Goal: Task Accomplishment & Management: Manage account settings

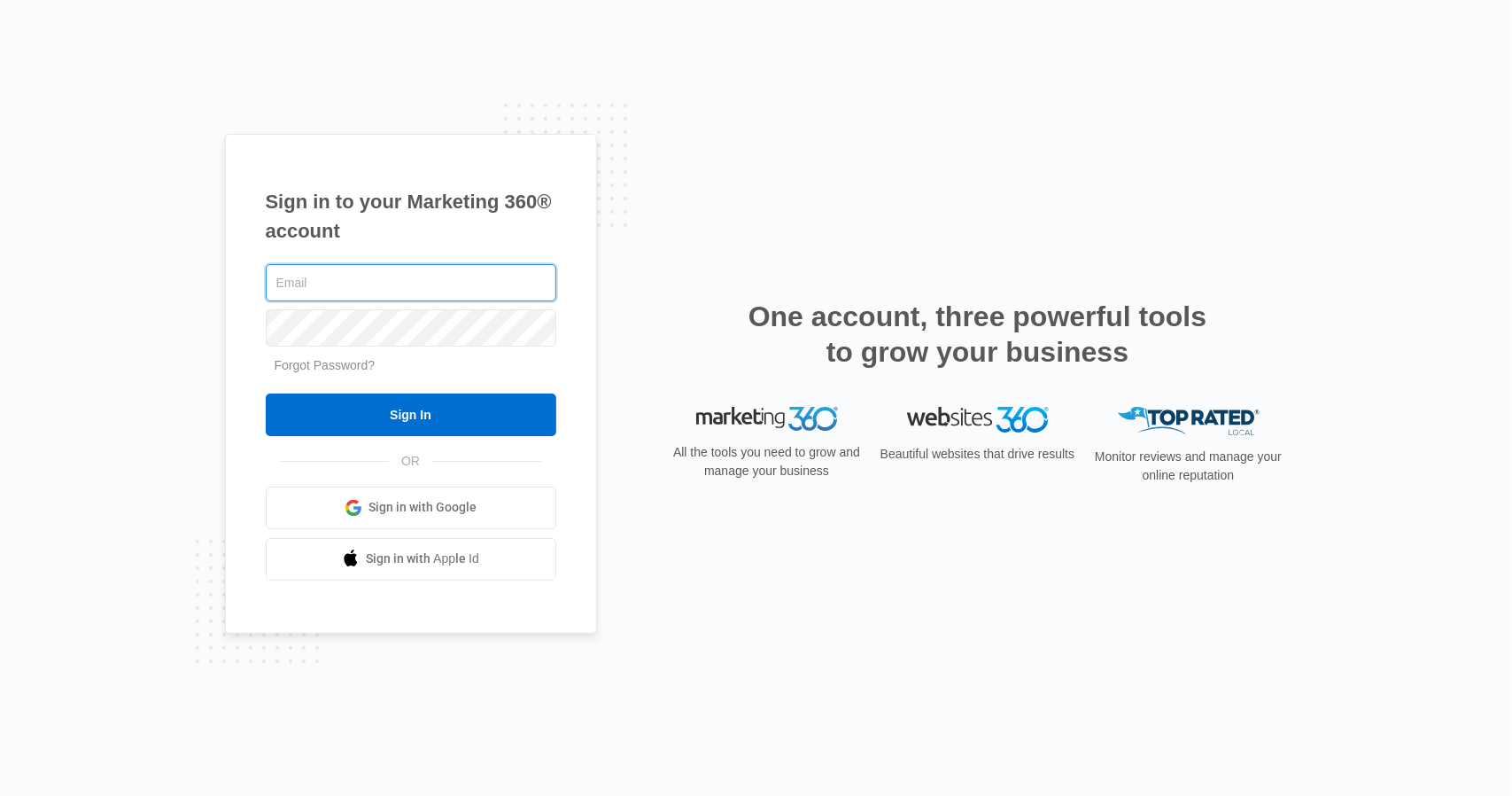
click at [266, 305] on div at bounding box center [266, 305] width 0 height 0
type input "[PERSON_NAME][EMAIL_ADDRESS][DOMAIN_NAME]"
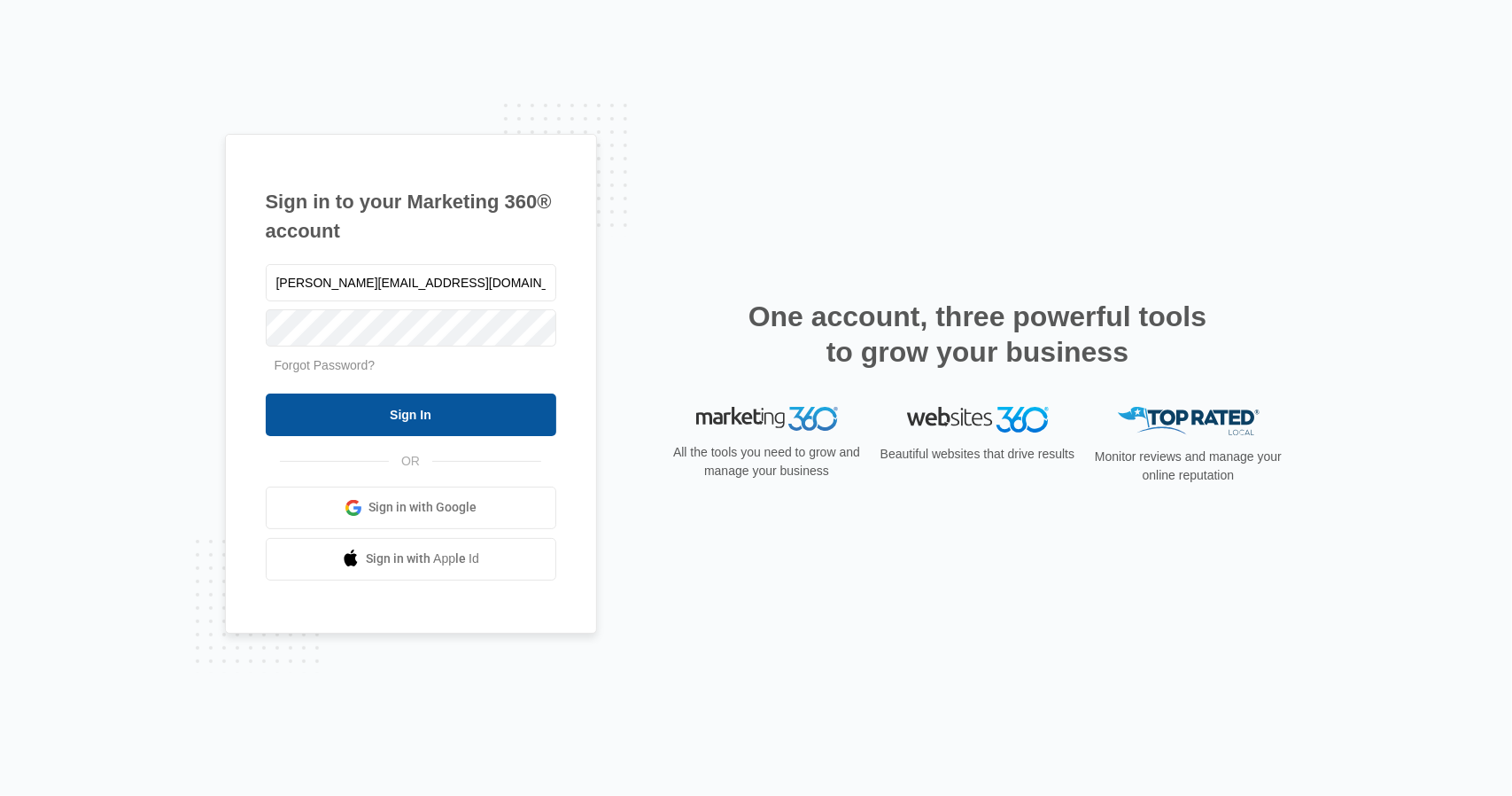
click at [450, 422] on input "Sign In" at bounding box center [411, 414] width 291 height 43
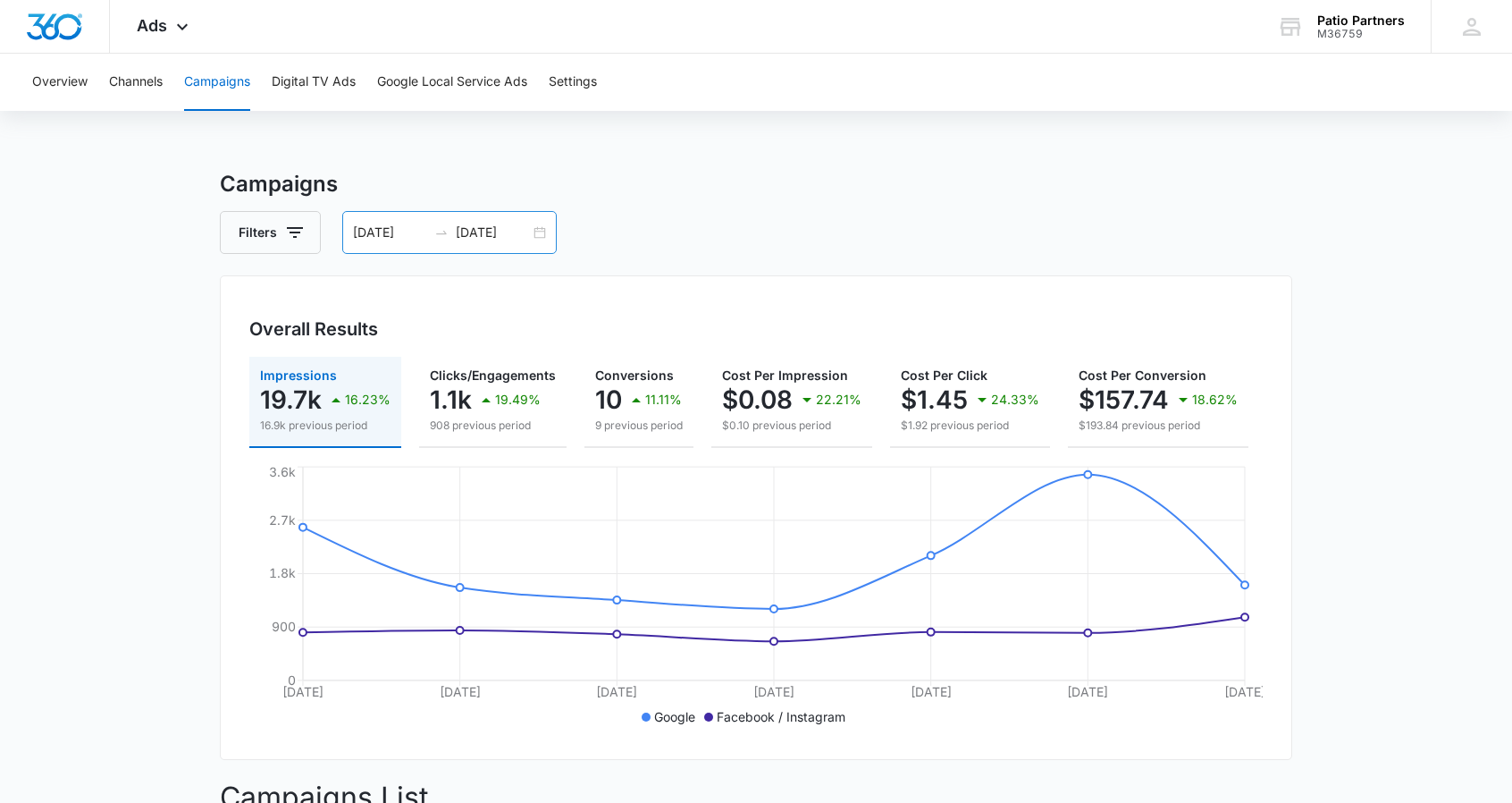
click at [535, 237] on div "[DATE] [DATE]" at bounding box center [449, 232] width 215 height 43
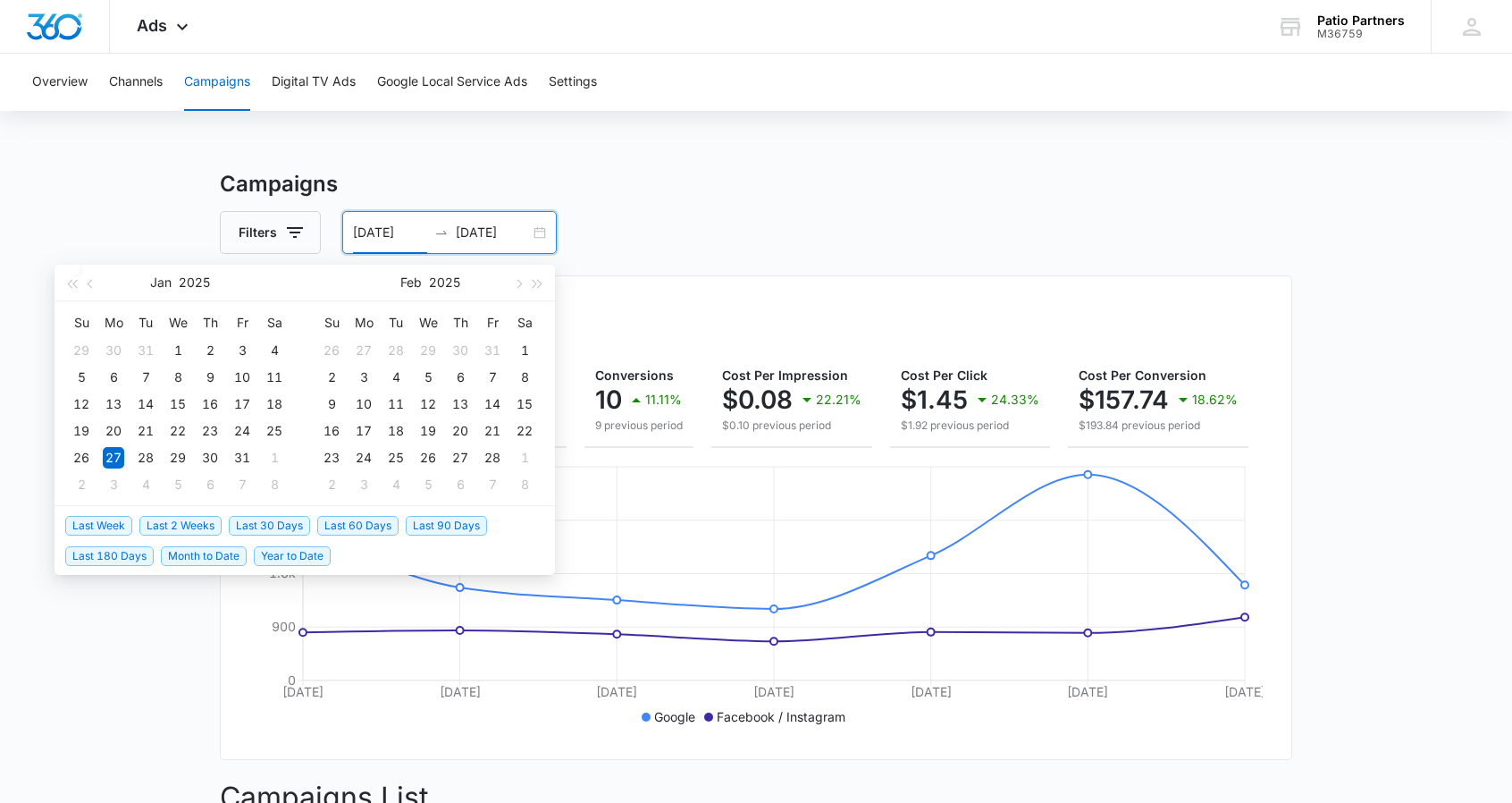
click at [100, 521] on span "Last Week" at bounding box center [98, 525] width 67 height 20
type input "[DATE]"
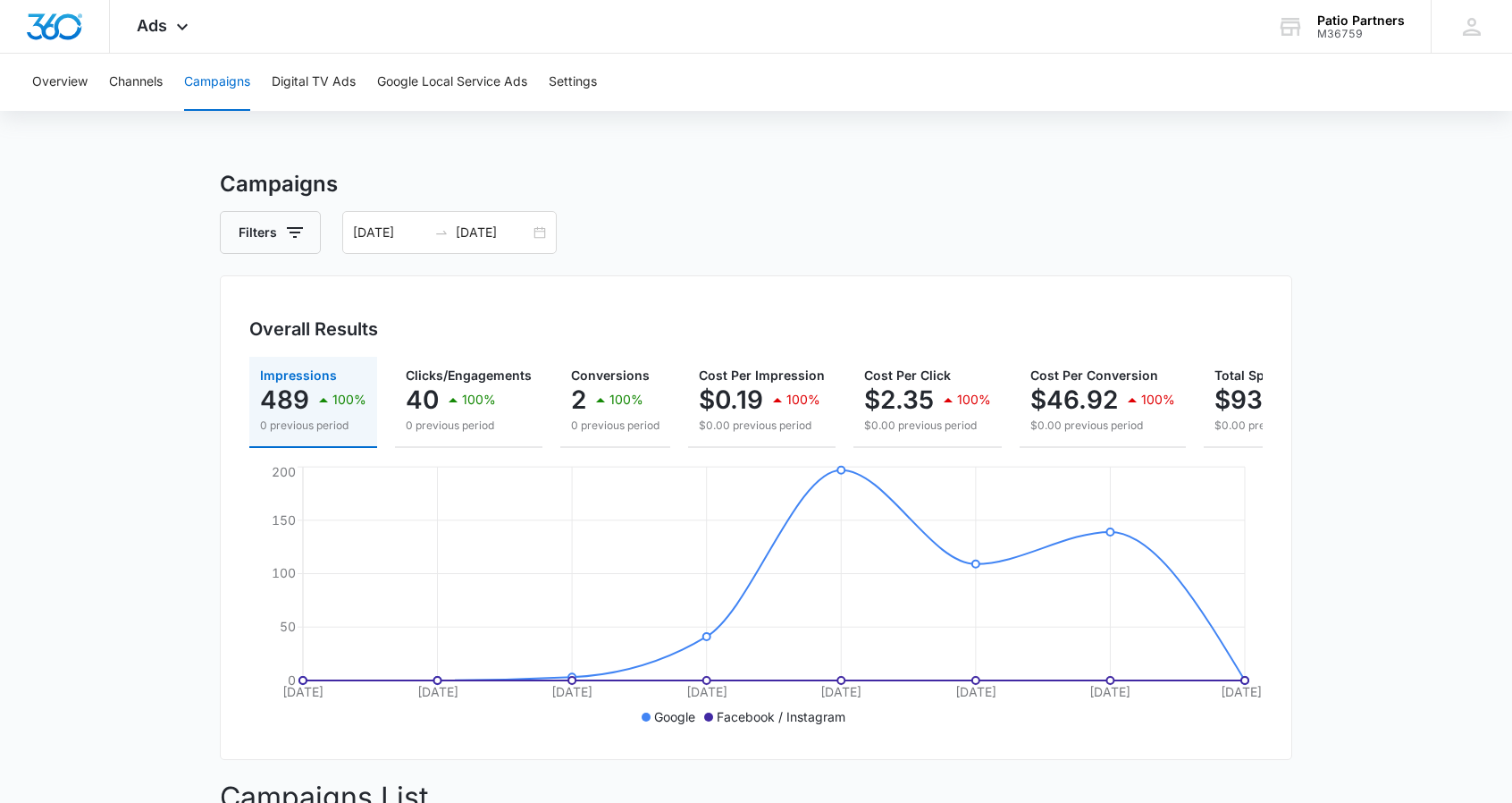
click at [106, 494] on main "Campaigns Filters [DATE] [DATE] Overall Results Impressions 489 100% 0 previous…" at bounding box center [756, 684] width 1512 height 1033
click at [179, 40] on div "Ads Apps Reputation Websites Forms CRM Email Social Shop Payments POS Content A…" at bounding box center [164, 26] width 110 height 52
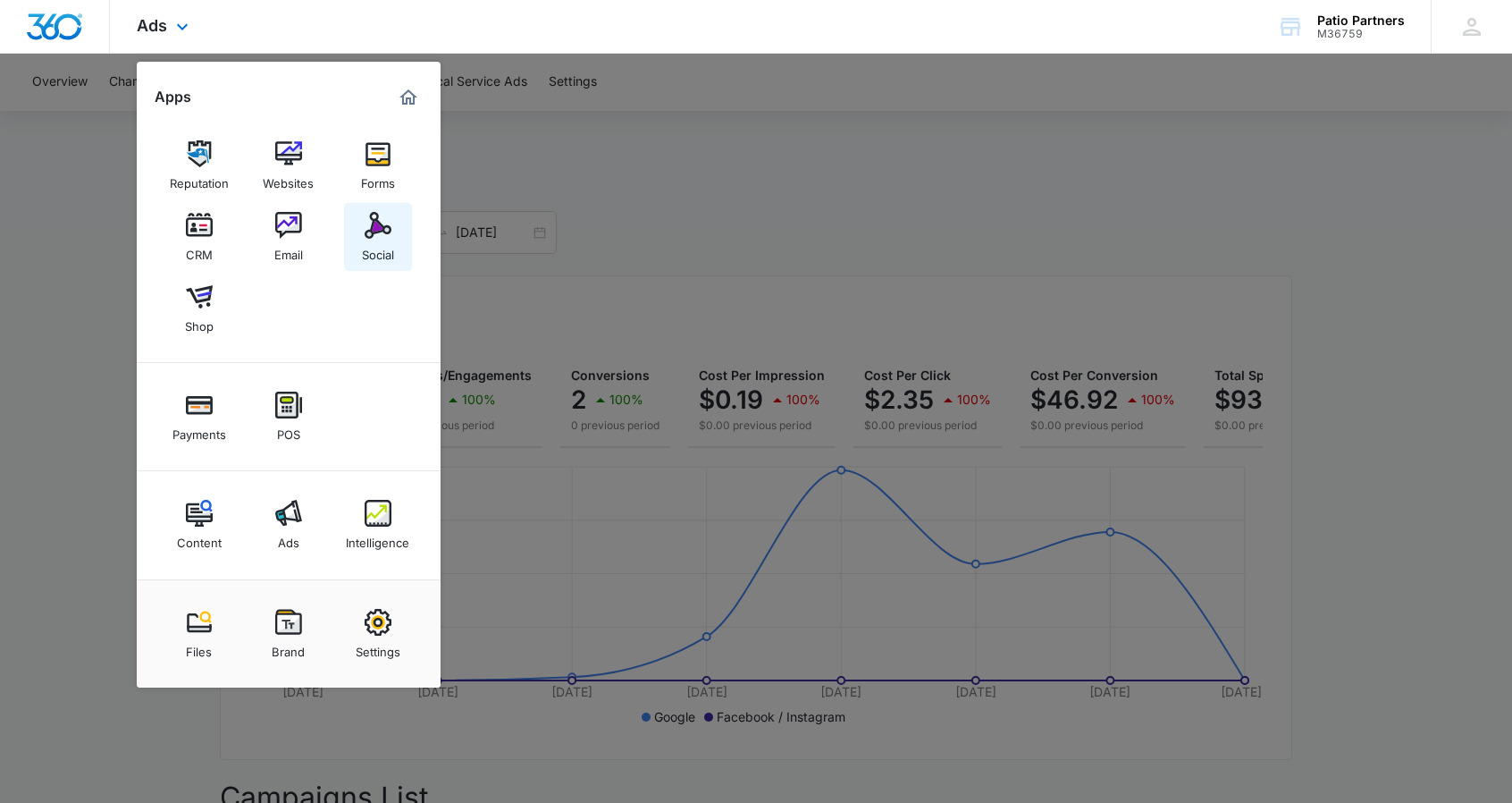
click at [378, 244] on div "Social" at bounding box center [378, 250] width 32 height 23
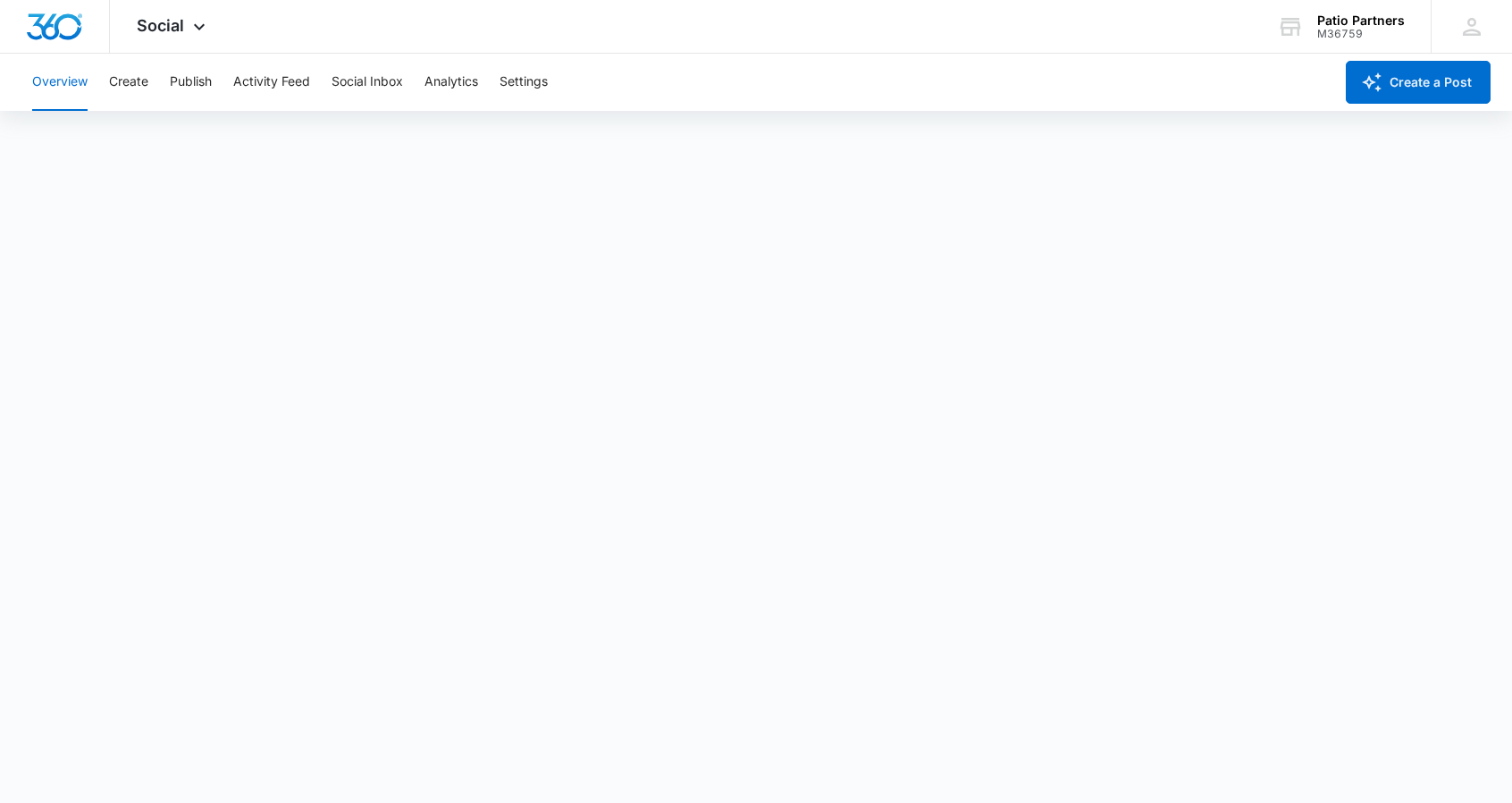
click at [47, 85] on button "Overview" at bounding box center [60, 82] width 55 height 57
click at [182, 24] on span "Social" at bounding box center [160, 26] width 48 height 19
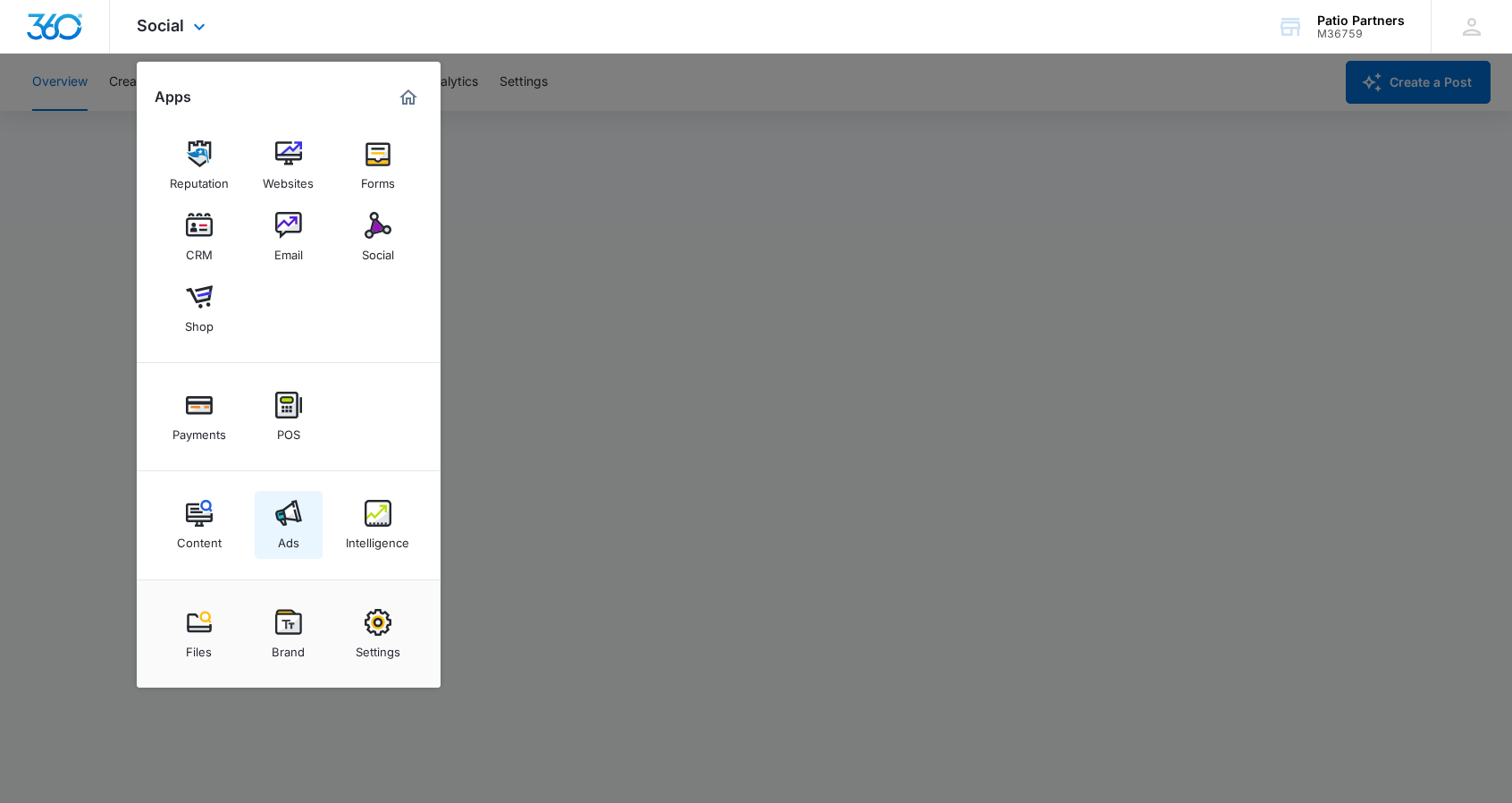
click at [304, 525] on link "Ads" at bounding box center [288, 525] width 68 height 68
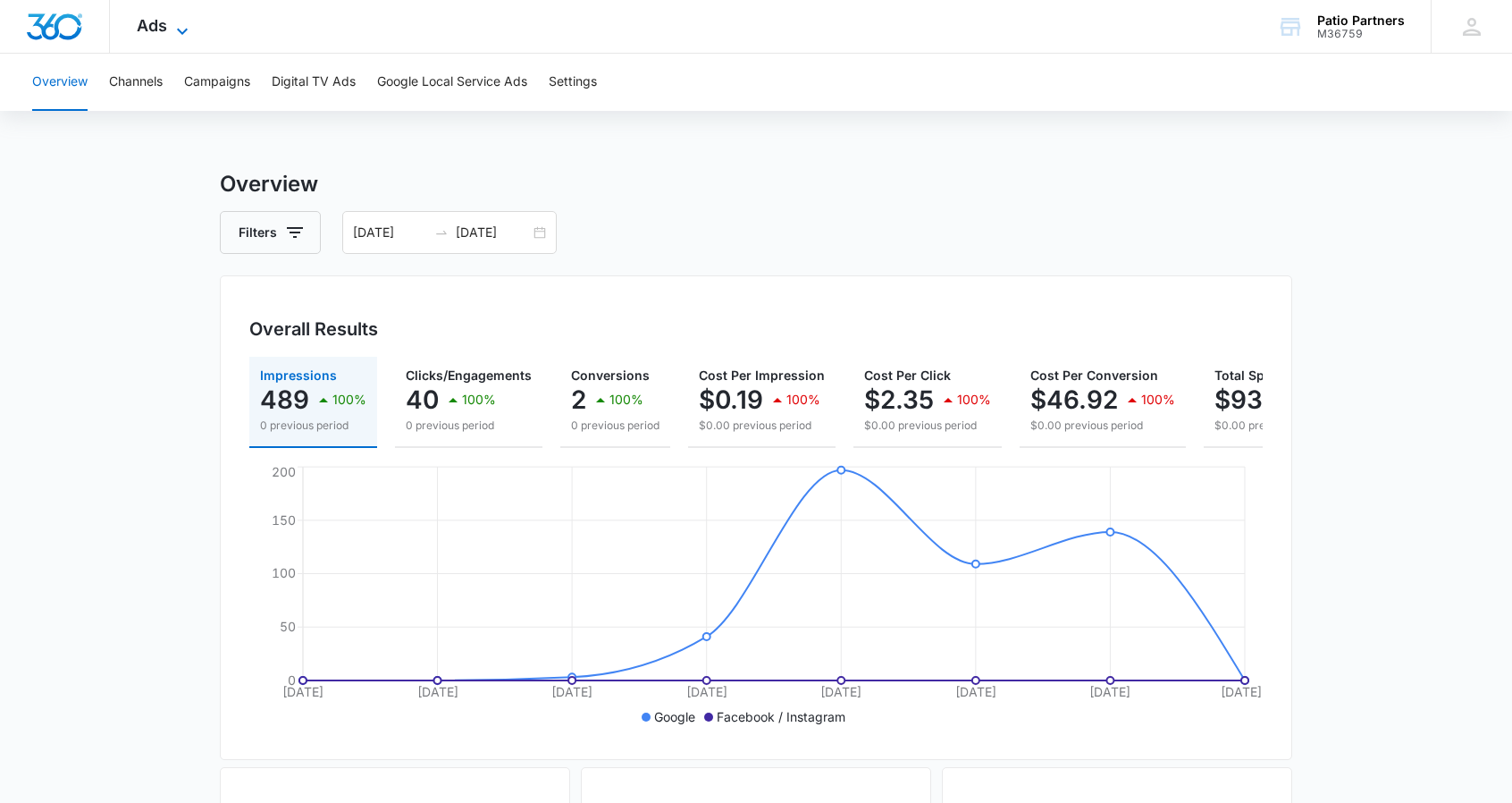
click at [153, 24] on span "Ads" at bounding box center [152, 26] width 31 height 19
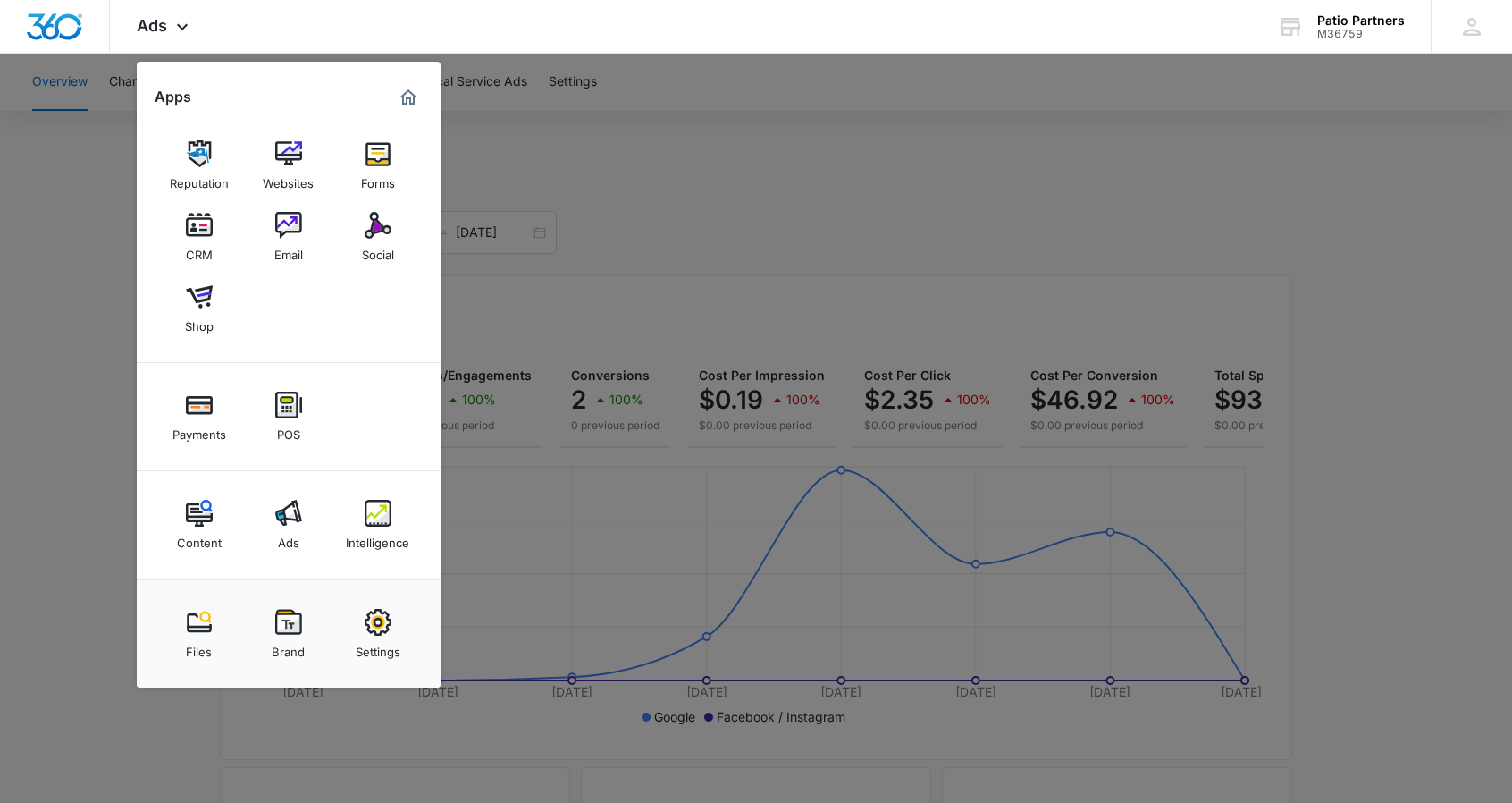
click at [681, 220] on div at bounding box center [756, 402] width 1512 height 803
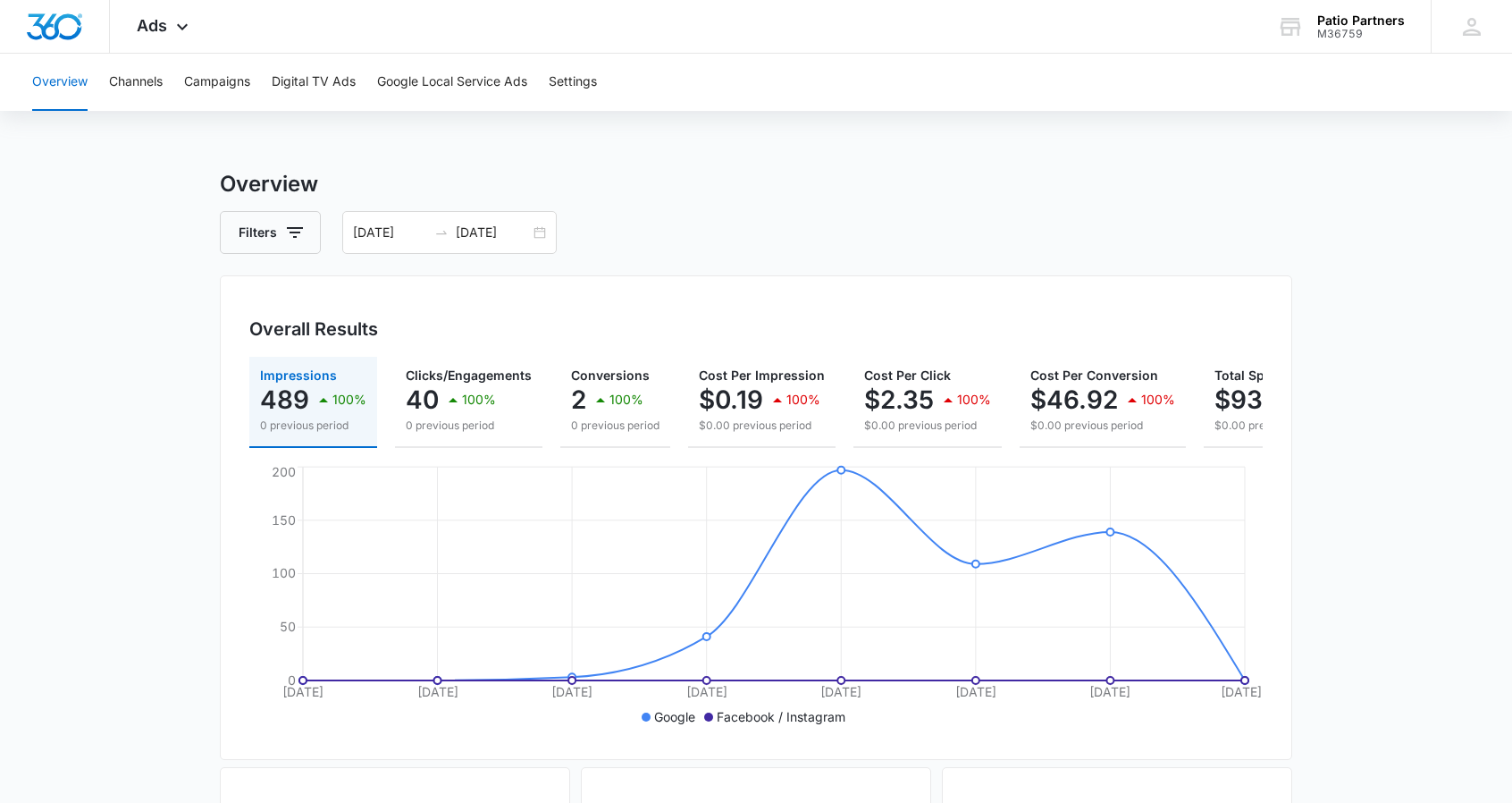
click at [60, 96] on button "Overview" at bounding box center [60, 82] width 55 height 57
